Goal: Task Accomplishment & Management: Use online tool/utility

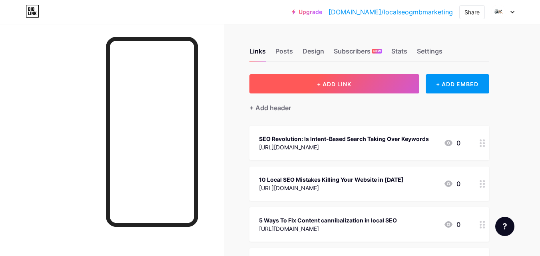
click at [299, 84] on button "+ ADD LINK" at bounding box center [335, 83] width 170 height 19
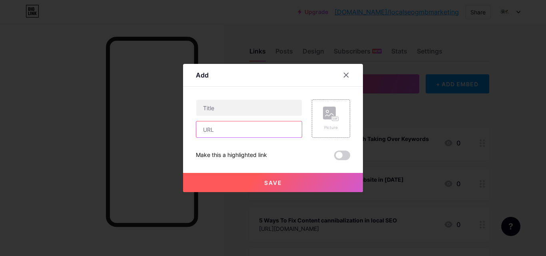
click at [236, 132] on input "text" at bounding box center [249, 130] width 106 height 16
paste input "[URL][DOMAIN_NAME]"
type input "[URL][DOMAIN_NAME]"
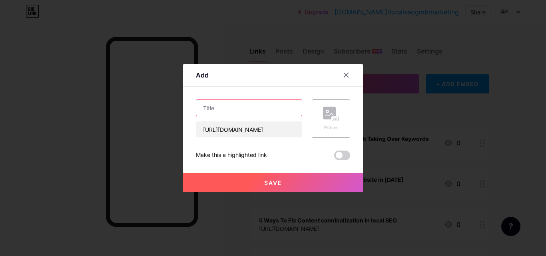
click at [230, 107] on input "text" at bounding box center [249, 108] width 106 height 16
paste input "Dallas GMB Optimization Services"
type input "Dallas GMB Optimization Services"
click at [258, 183] on button "Save" at bounding box center [273, 182] width 180 height 19
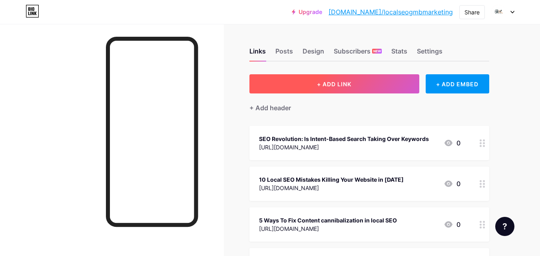
click at [374, 89] on button "+ ADD LINK" at bounding box center [335, 83] width 170 height 19
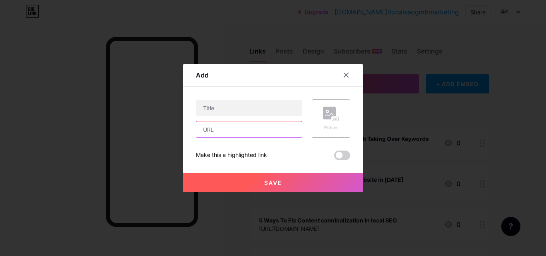
click at [215, 136] on input "text" at bounding box center [249, 130] width 106 height 16
paste input "[URL][DOMAIN_NAME]"
type input "[URL][DOMAIN_NAME]"
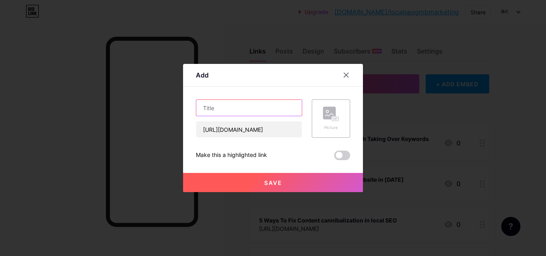
click at [240, 102] on input "text" at bounding box center [249, 108] width 106 height 16
paste input "Best GMB SEO Agency [GEOGRAPHIC_DATA]"
type input "Best GMB SEO Agency [GEOGRAPHIC_DATA]"
click at [251, 190] on button "Save" at bounding box center [273, 182] width 180 height 19
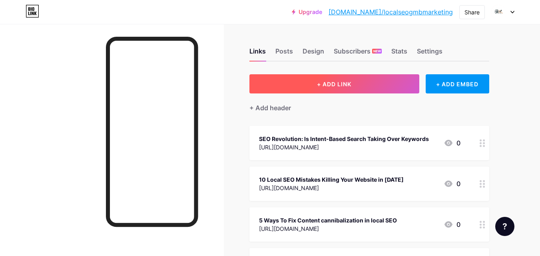
click at [333, 90] on button "+ ADD LINK" at bounding box center [335, 83] width 170 height 19
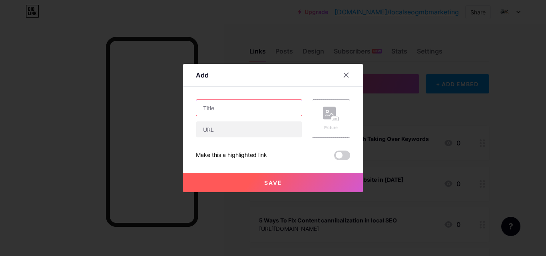
click at [270, 109] on input "text" at bounding box center [249, 108] width 106 height 16
paste input "[URL][DOMAIN_NAME][US_STATE]"
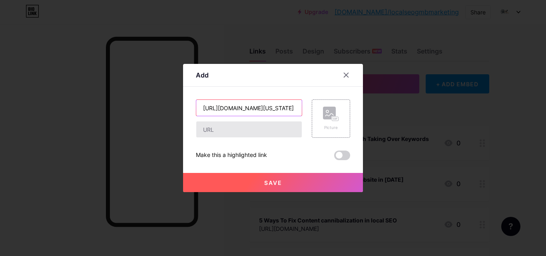
scroll to position [0, 269]
type input "[URL][DOMAIN_NAME][US_STATE]"
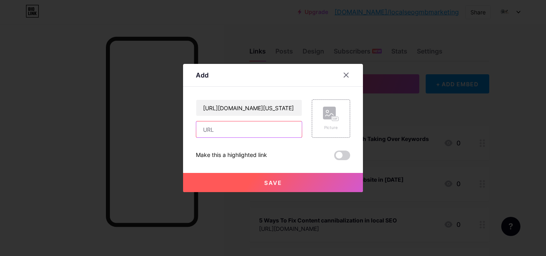
click at [250, 133] on input "text" at bounding box center [249, 130] width 106 height 16
paste input "[URL][DOMAIN_NAME][US_STATE]"
type input "[URL][DOMAIN_NAME][US_STATE]"
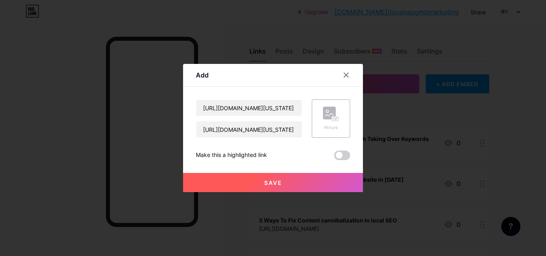
scroll to position [0, 0]
click at [234, 109] on input "[URL][DOMAIN_NAME][US_STATE]" at bounding box center [249, 108] width 106 height 16
paste input "Dallas Google My Business Optimization"
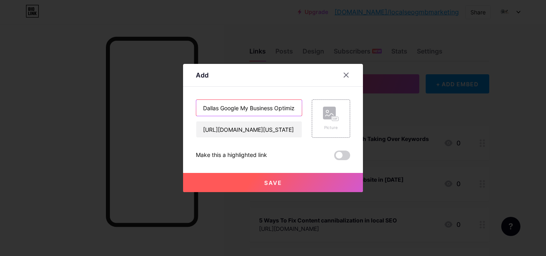
scroll to position [0, 14]
type input "Dallas Google My Business Optimization"
click at [252, 184] on button "Save" at bounding box center [273, 182] width 180 height 19
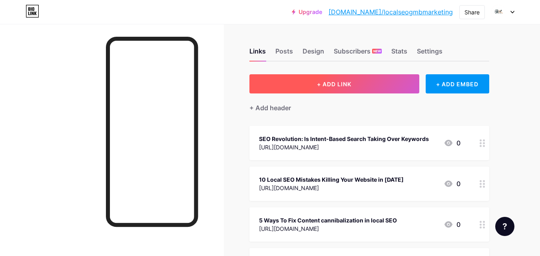
click at [310, 85] on button "+ ADD LINK" at bounding box center [335, 83] width 170 height 19
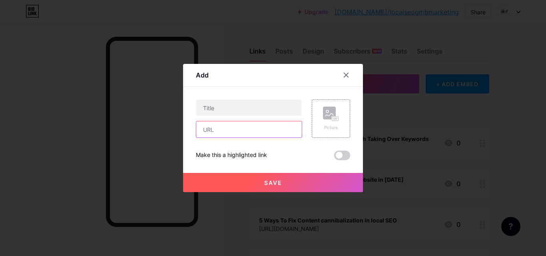
click at [260, 133] on input "text" at bounding box center [249, 130] width 106 height 16
paste input "[URL][DOMAIN_NAME]"
type input "[URL][DOMAIN_NAME]"
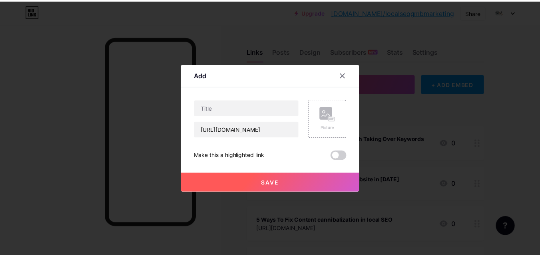
scroll to position [0, 0]
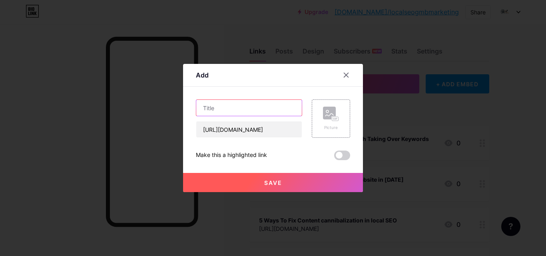
click at [250, 103] on input "text" at bounding box center [249, 108] width 106 height 16
paste input "Local SEO GMB Audit [GEOGRAPHIC_DATA]"
type input "Local SEO GMB Audit [GEOGRAPHIC_DATA]"
click at [264, 178] on button "Save" at bounding box center [273, 182] width 180 height 19
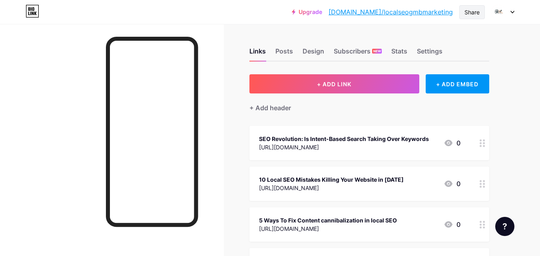
click at [463, 12] on div "Share" at bounding box center [473, 12] width 26 height 14
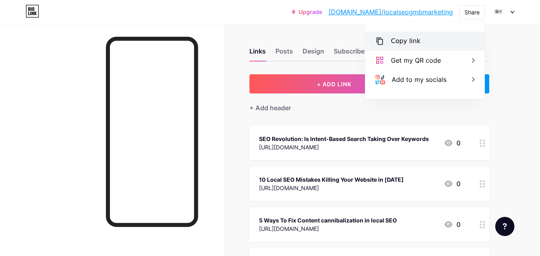
click at [436, 46] on div "Copy link" at bounding box center [425, 41] width 119 height 19
click at [422, 42] on div "Copy link" at bounding box center [425, 41] width 119 height 19
drag, startPoint x: 414, startPoint y: 42, endPoint x: 360, endPoint y: 128, distance: 101.2
click at [414, 43] on div "Copy link" at bounding box center [406, 41] width 30 height 10
